Goal: Transaction & Acquisition: Purchase product/service

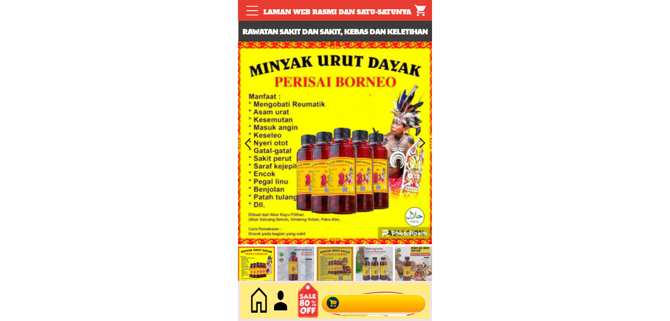
click at [342, 301] on div at bounding box center [374, 301] width 112 height 30
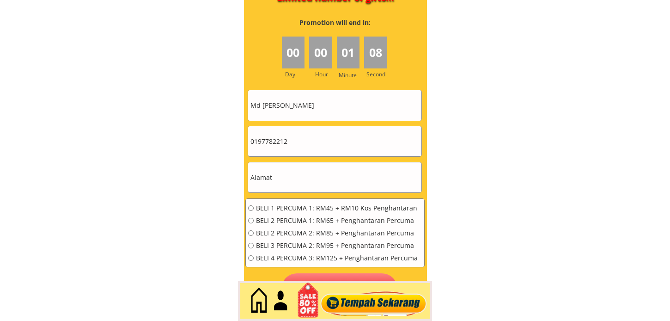
scroll to position [4163, 0]
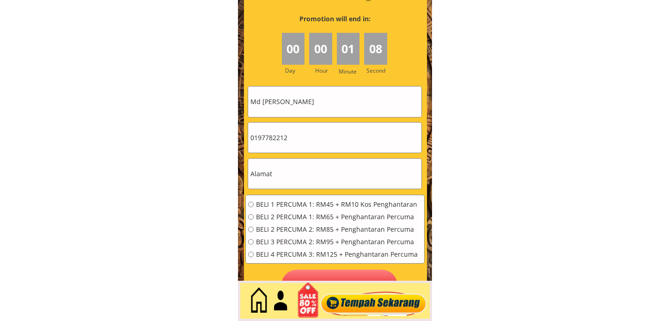
click at [339, 85] on div at bounding box center [335, 132] width 183 height 364
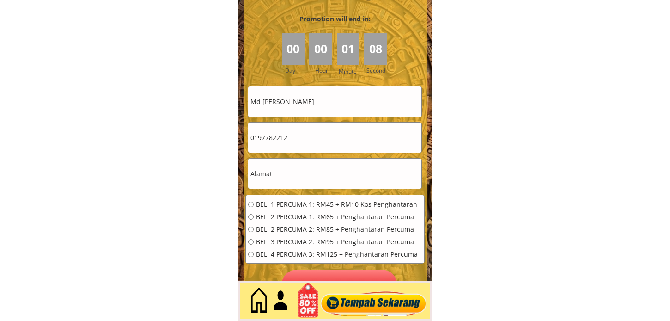
click at [343, 112] on input "Md [PERSON_NAME]" at bounding box center [334, 101] width 173 height 30
paste input "Asiah"
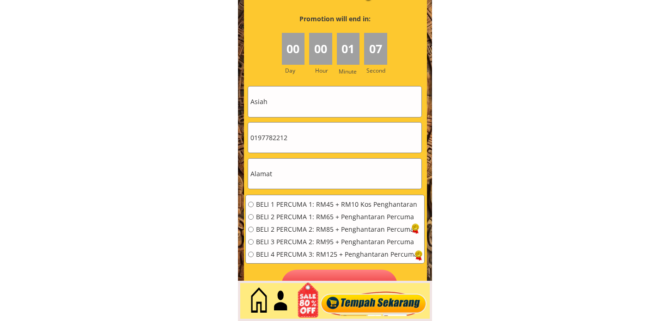
type input "Asiah"
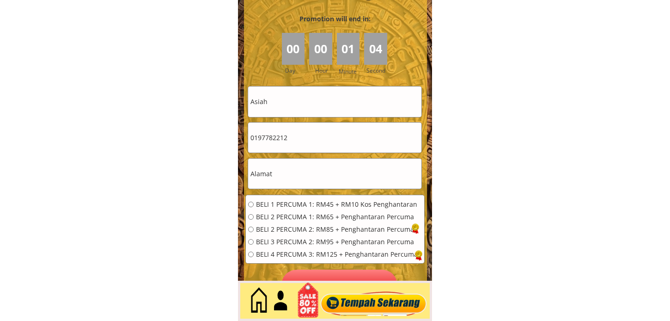
click at [308, 149] on input "0197782212" at bounding box center [334, 137] width 173 height 30
paste input "75456007"
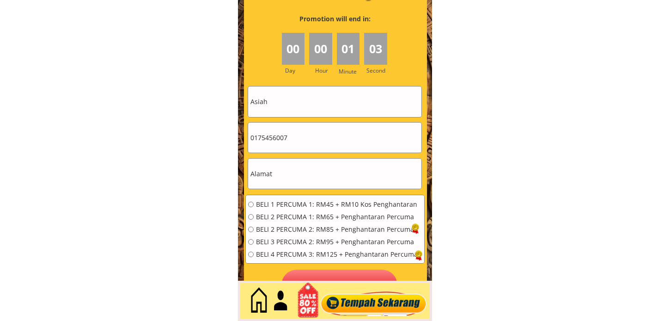
type input "0175456007"
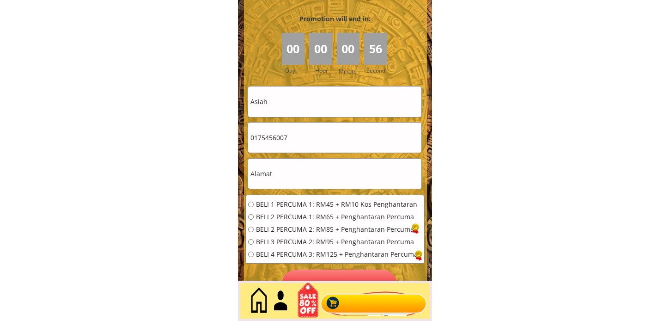
click at [294, 173] on input "text" at bounding box center [334, 173] width 173 height 30
paste input "Kampung sim sim jambatan 18 jalan bole sim sim [GEOGRAPHIC_DATA] ssaba 9000"
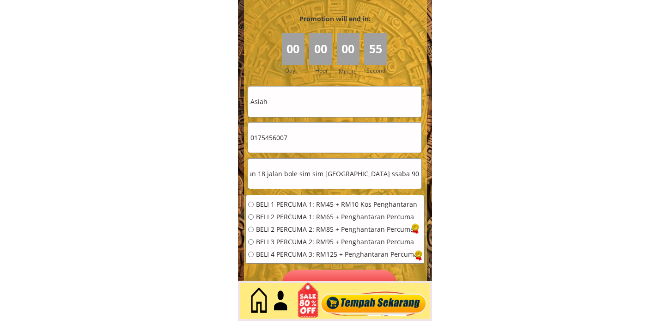
type input "Kampung sim sim jambatan 18 jalan bole sim sim [GEOGRAPHIC_DATA] ssaba 9000"
click at [282, 228] on span "BELI 2 PERCUMA 2: RM85 + Penghantaran Percuma" at bounding box center [337, 229] width 162 height 6
radio input "true"
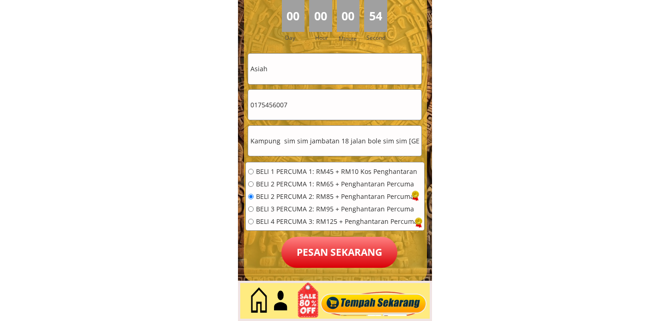
scroll to position [4214, 0]
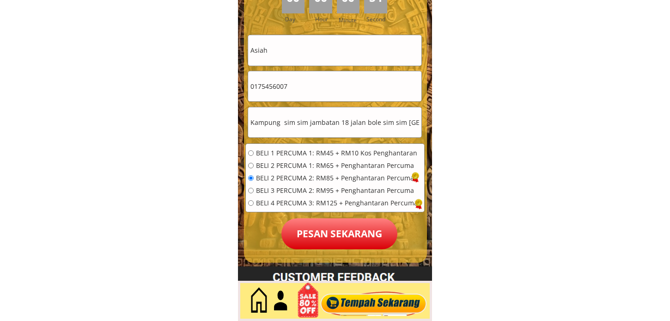
click at [354, 228] on p "Pesan sekarang" at bounding box center [339, 233] width 116 height 31
